Goal: Information Seeking & Learning: Learn about a topic

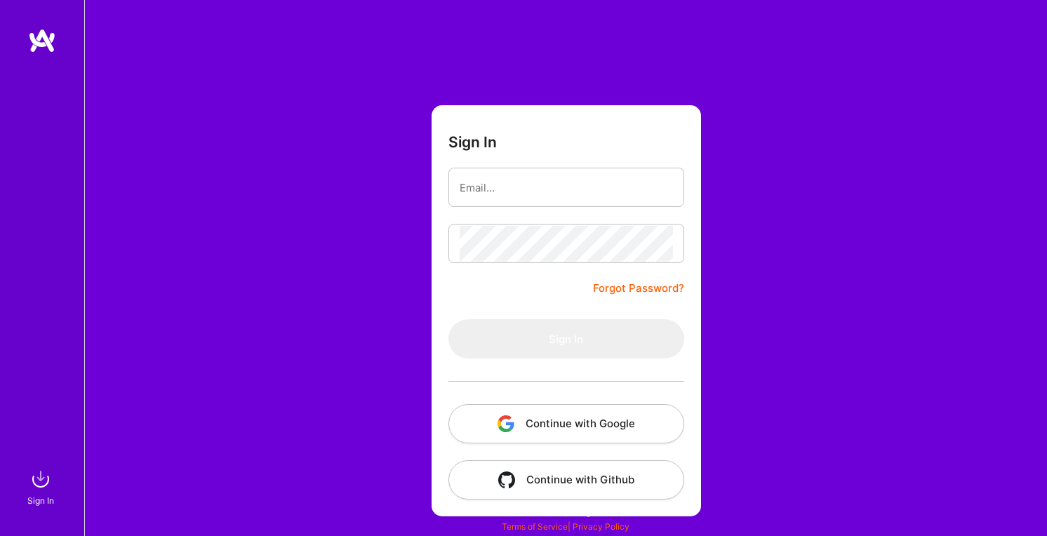
click at [629, 425] on button "Continue with Google" at bounding box center [567, 423] width 236 height 39
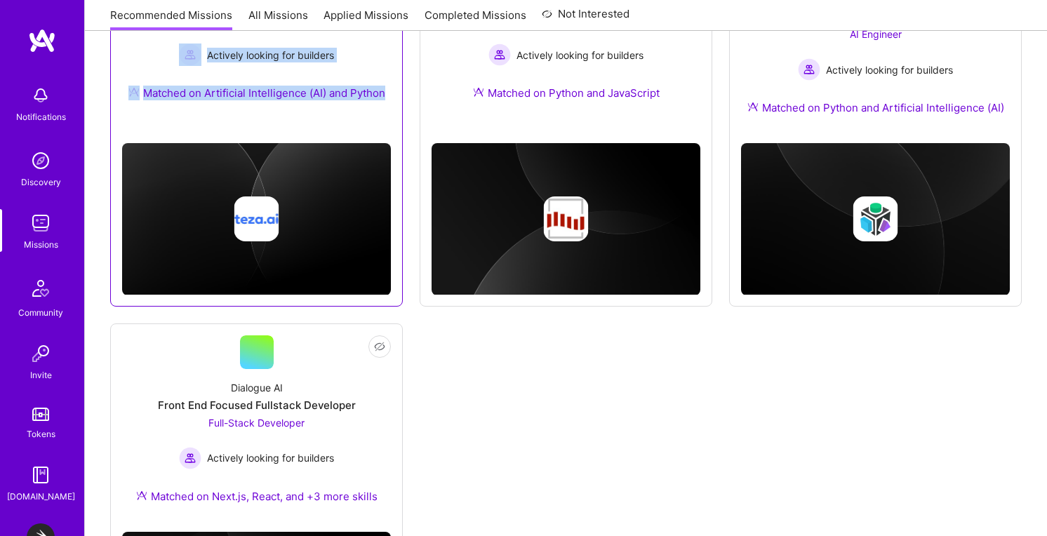
scroll to position [1135, 0]
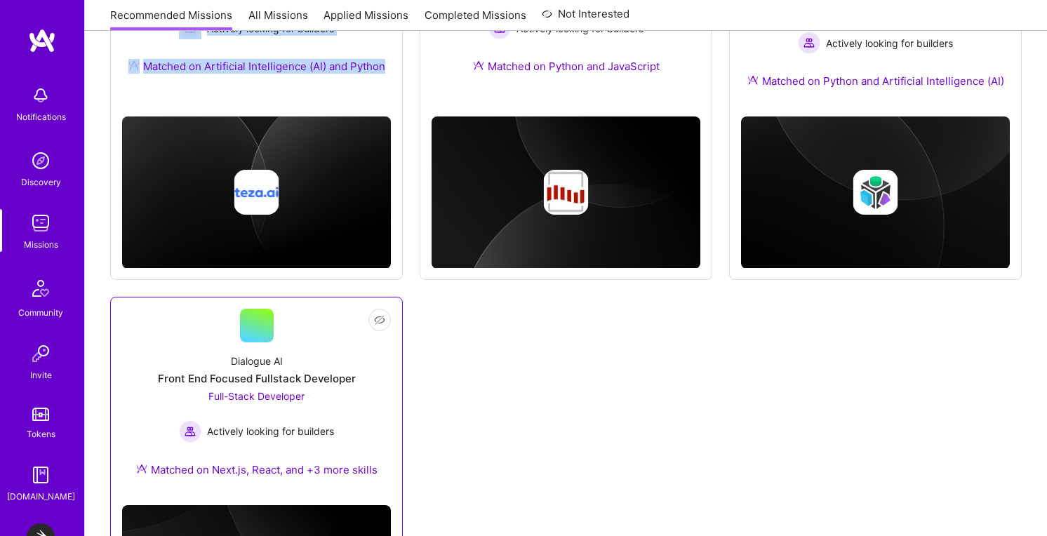
click at [297, 387] on div "Dialogue AI Front End Focused Fullstack Developer Full-Stack Developer Actively…" at bounding box center [256, 419] width 269 height 152
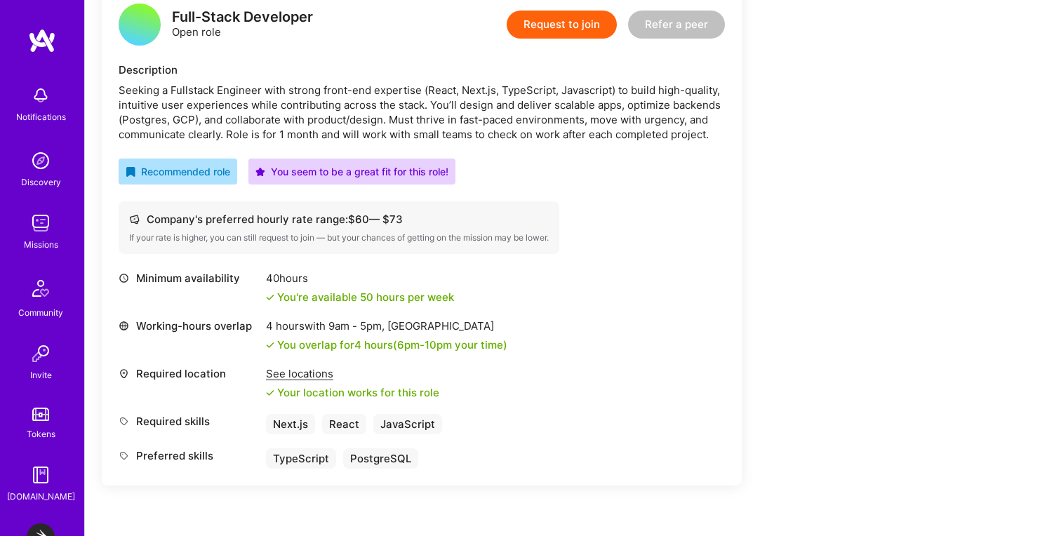
scroll to position [331, 0]
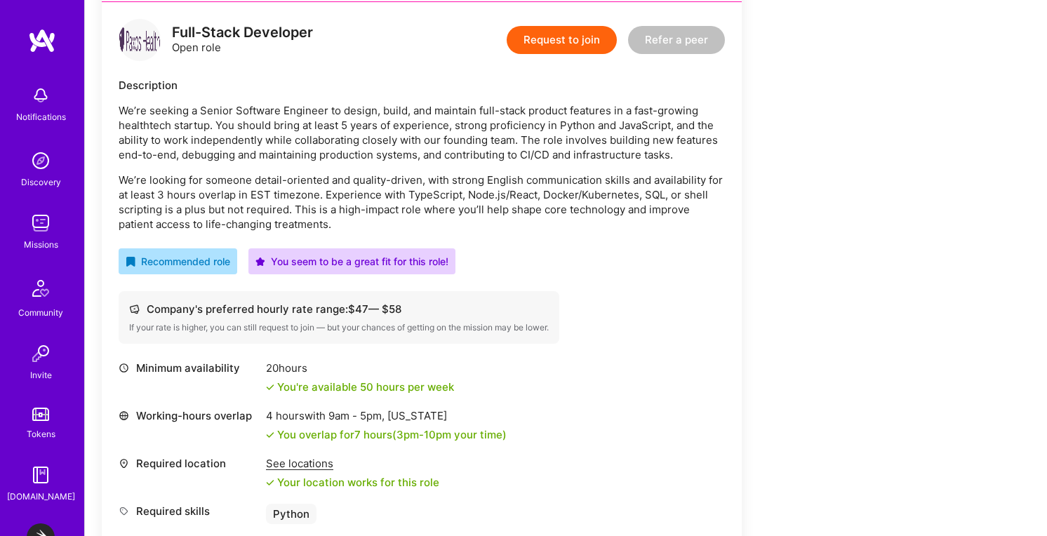
scroll to position [56, 0]
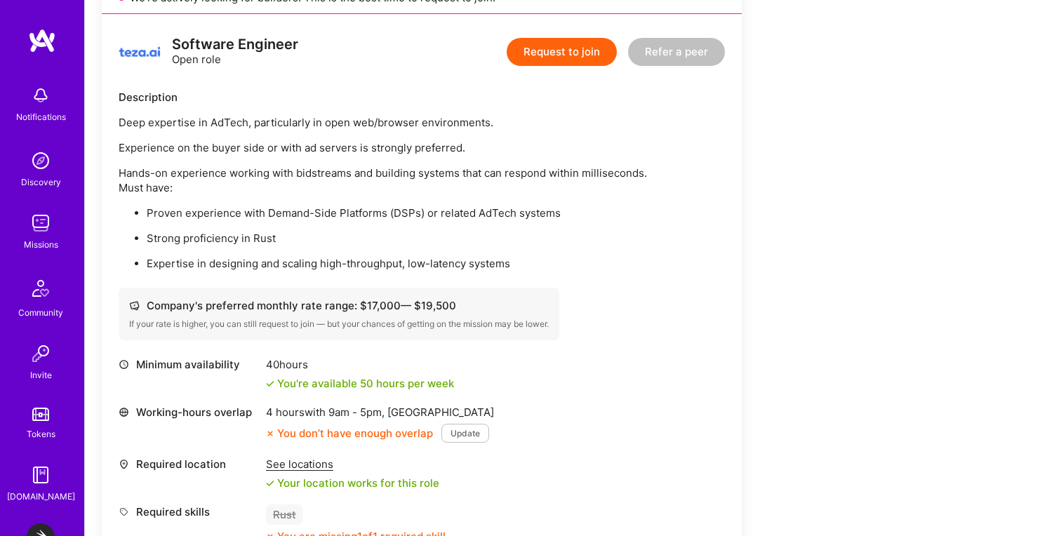
scroll to position [969, 0]
